Goal: Navigation & Orientation: Find specific page/section

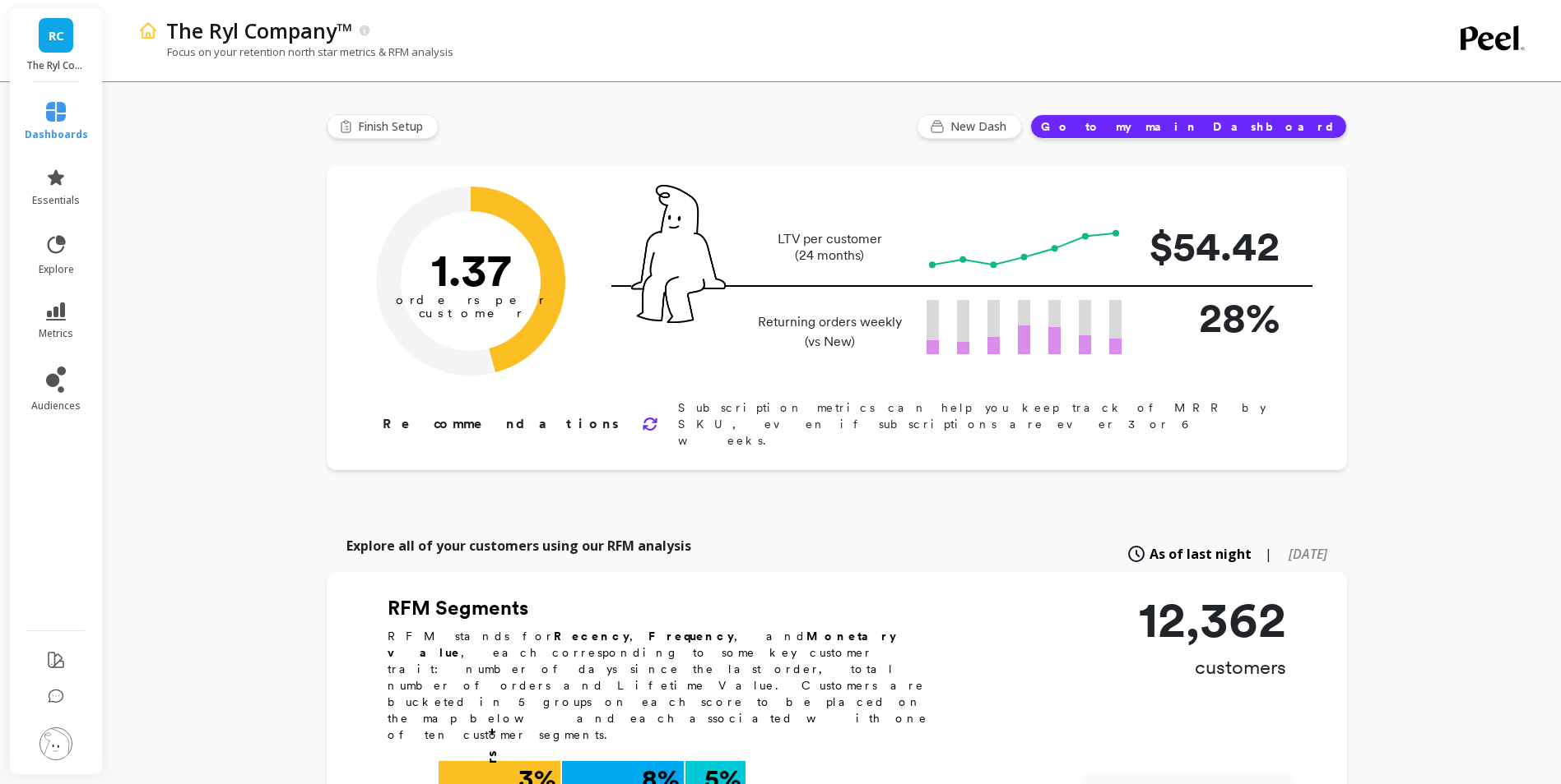
click at [57, 40] on span "RC" at bounding box center [57, 35] width 16 height 19
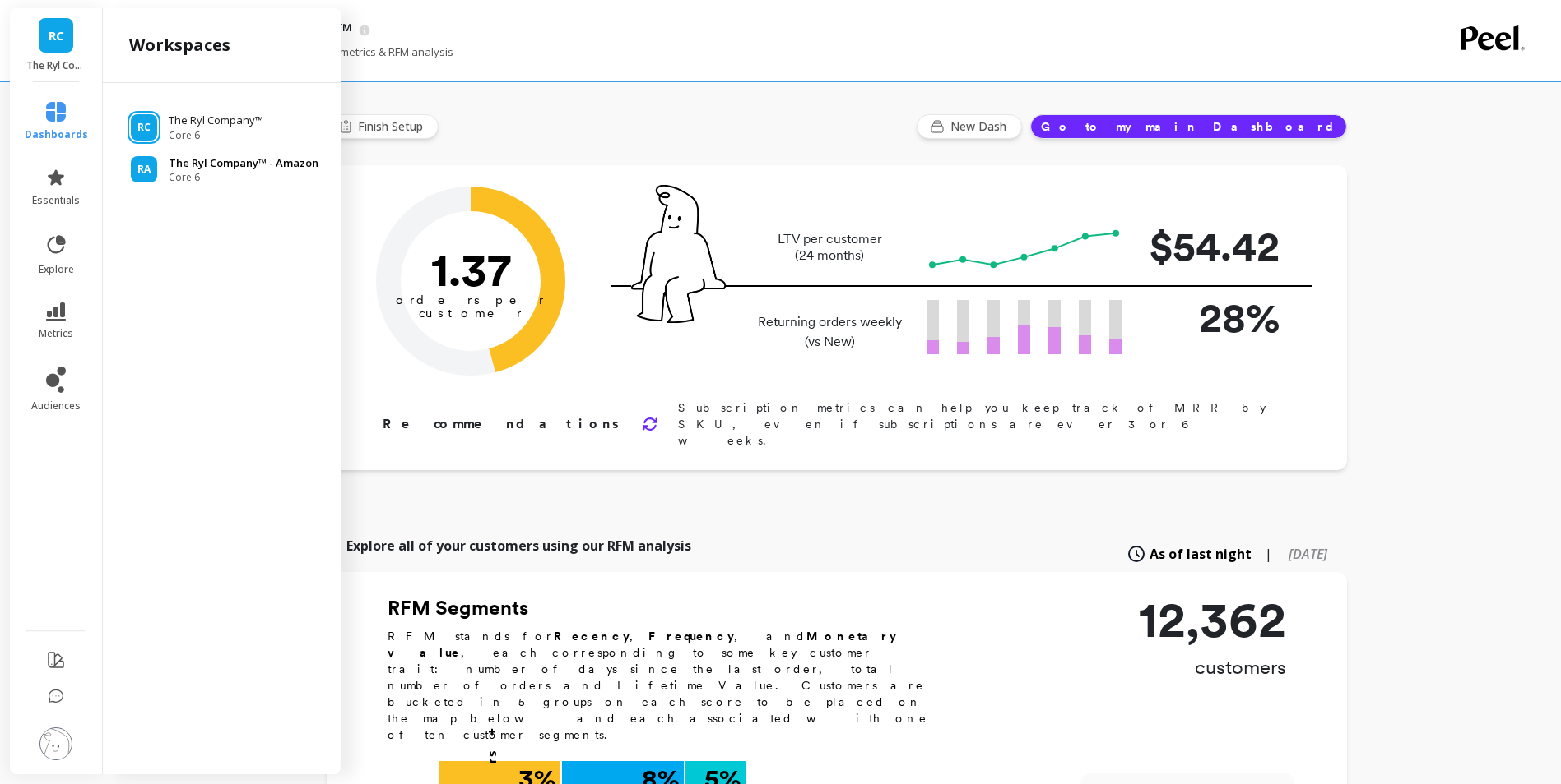
click at [277, 166] on p "The Ryl Company™ - Amazon" at bounding box center [243, 164] width 150 height 17
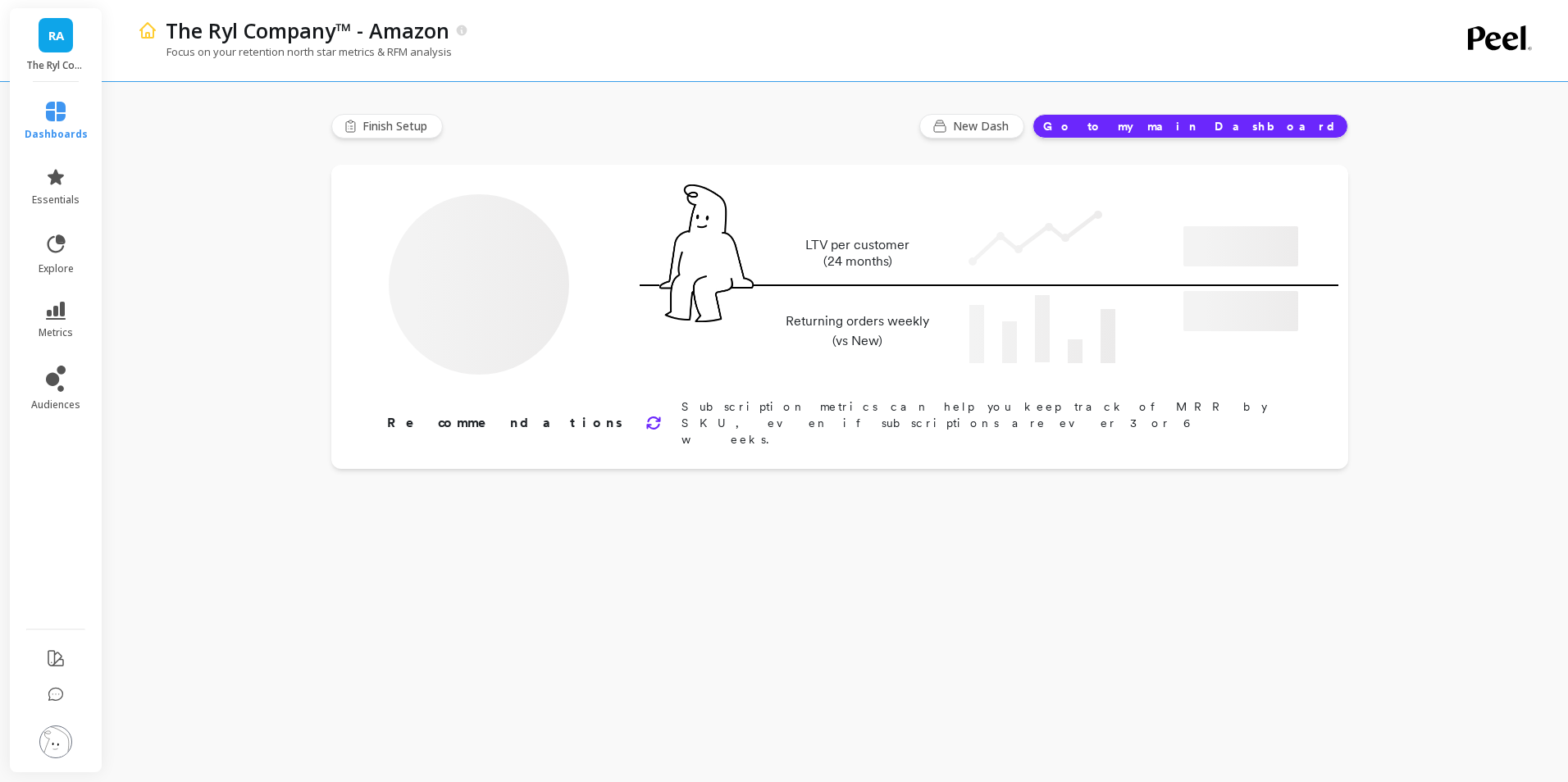
click at [62, 37] on span "RA" at bounding box center [57, 35] width 16 height 19
